Goal: Task Accomplishment & Management: Use online tool/utility

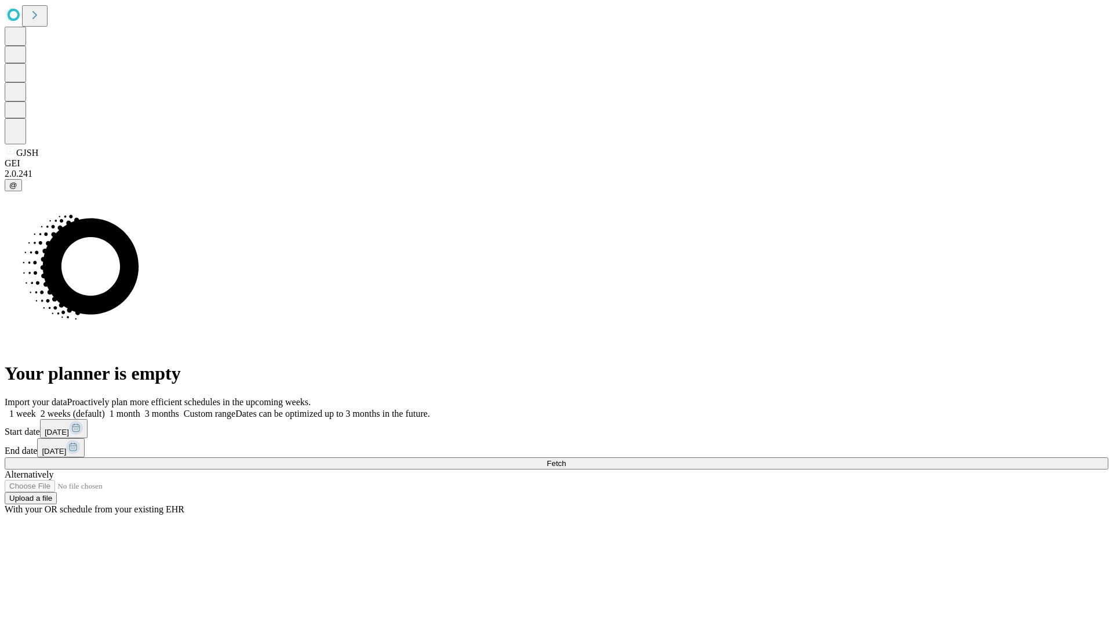
click at [566, 459] on span "Fetch" at bounding box center [555, 463] width 19 height 9
